Goal: Learn about a topic

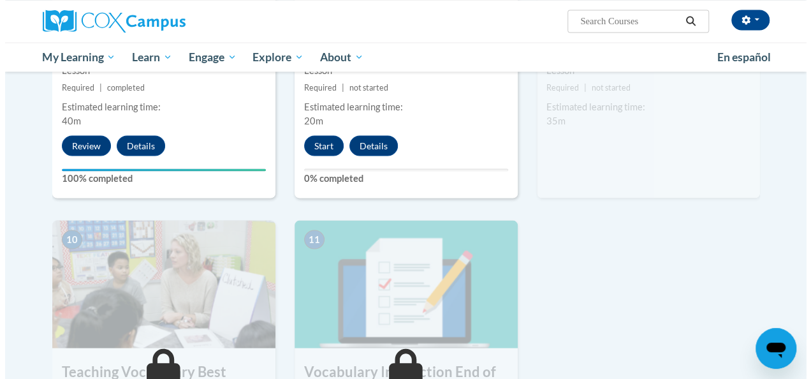
scroll to position [1167, 0]
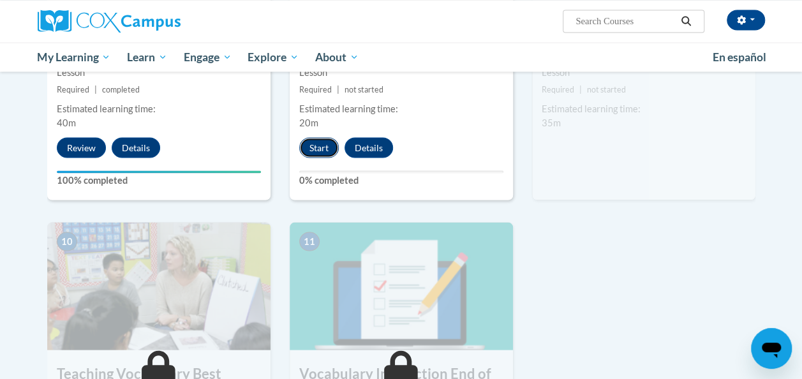
click at [323, 141] on button "Start" at bounding box center [319, 147] width 40 height 20
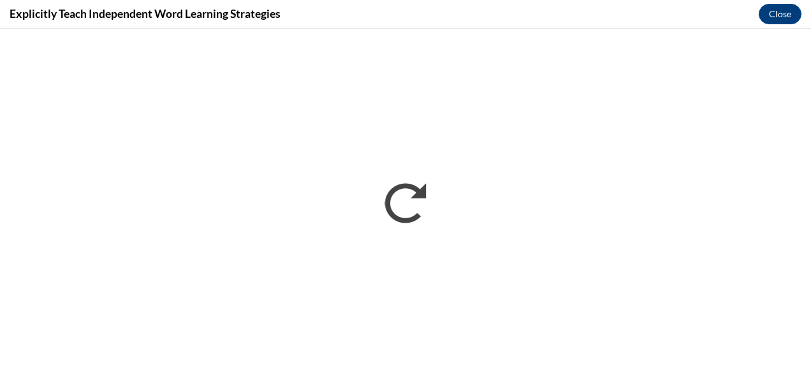
click at [24, 15] on h4 "Explicitly Teach Independent Word Learning Strategies" at bounding box center [145, 14] width 271 height 16
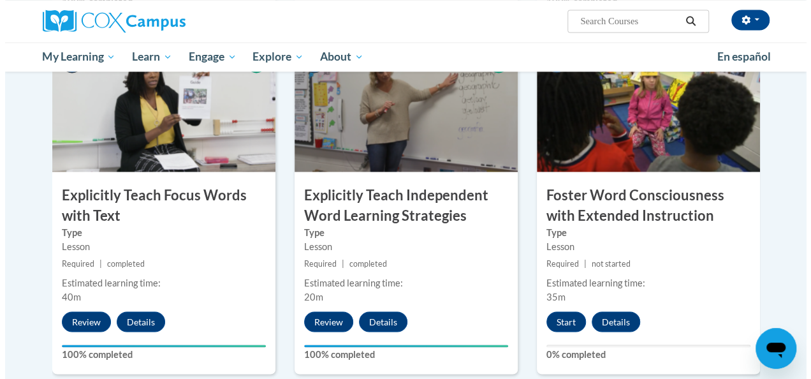
scroll to position [1067, 0]
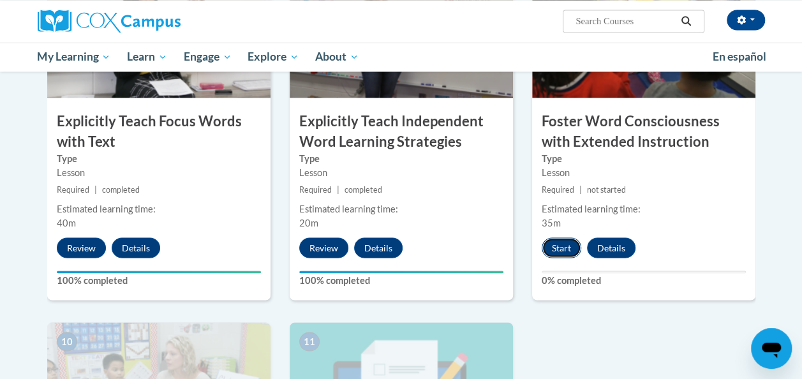
click at [558, 247] on button "Start" at bounding box center [561, 247] width 40 height 20
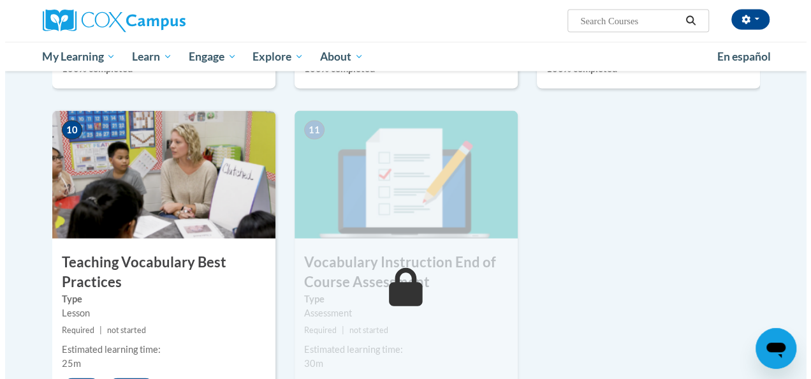
scroll to position [1394, 0]
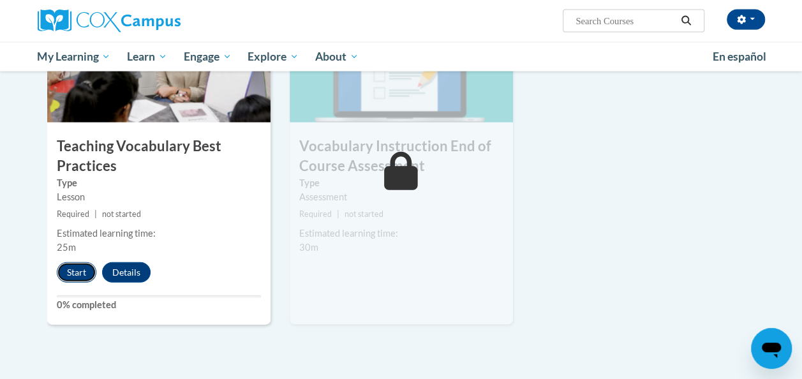
click at [84, 271] on button "Start" at bounding box center [77, 272] width 40 height 20
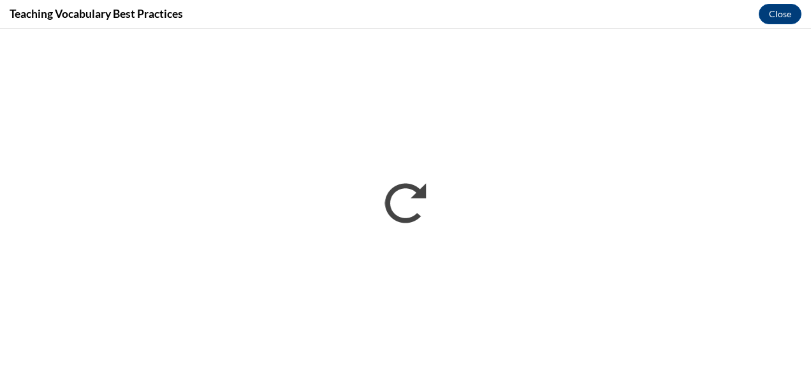
scroll to position [0, 0]
